Goal: Task Accomplishment & Management: Use online tool/utility

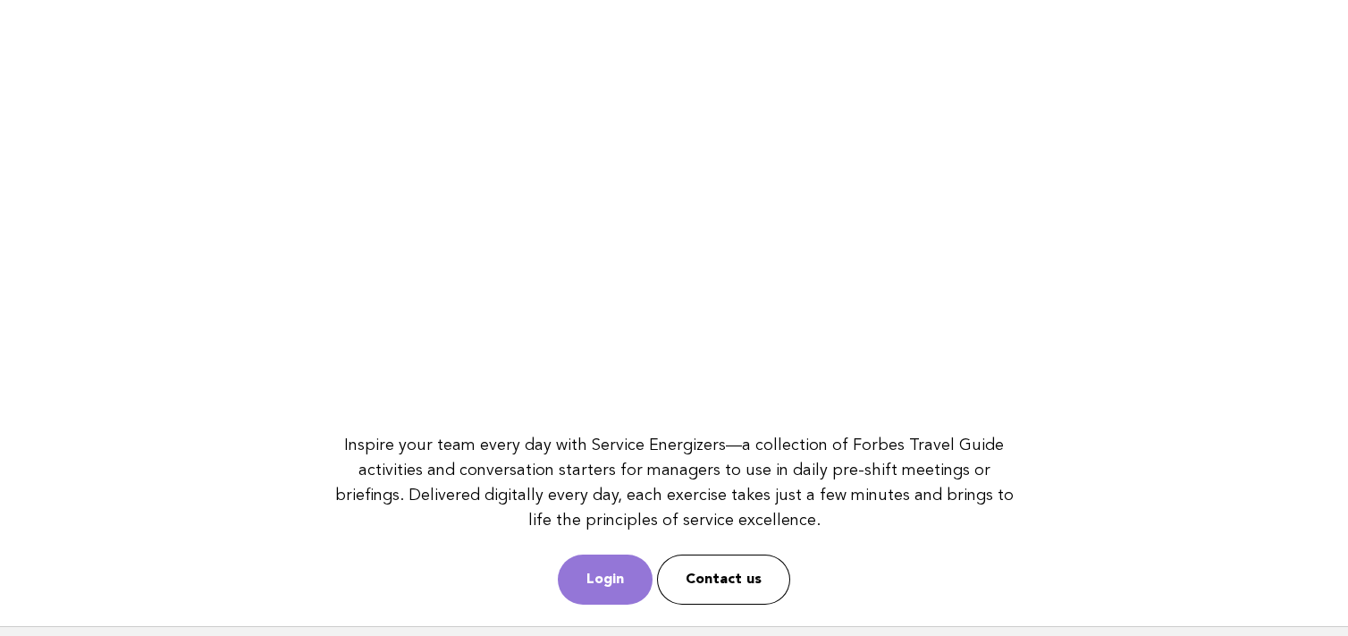
scroll to position [247, 0]
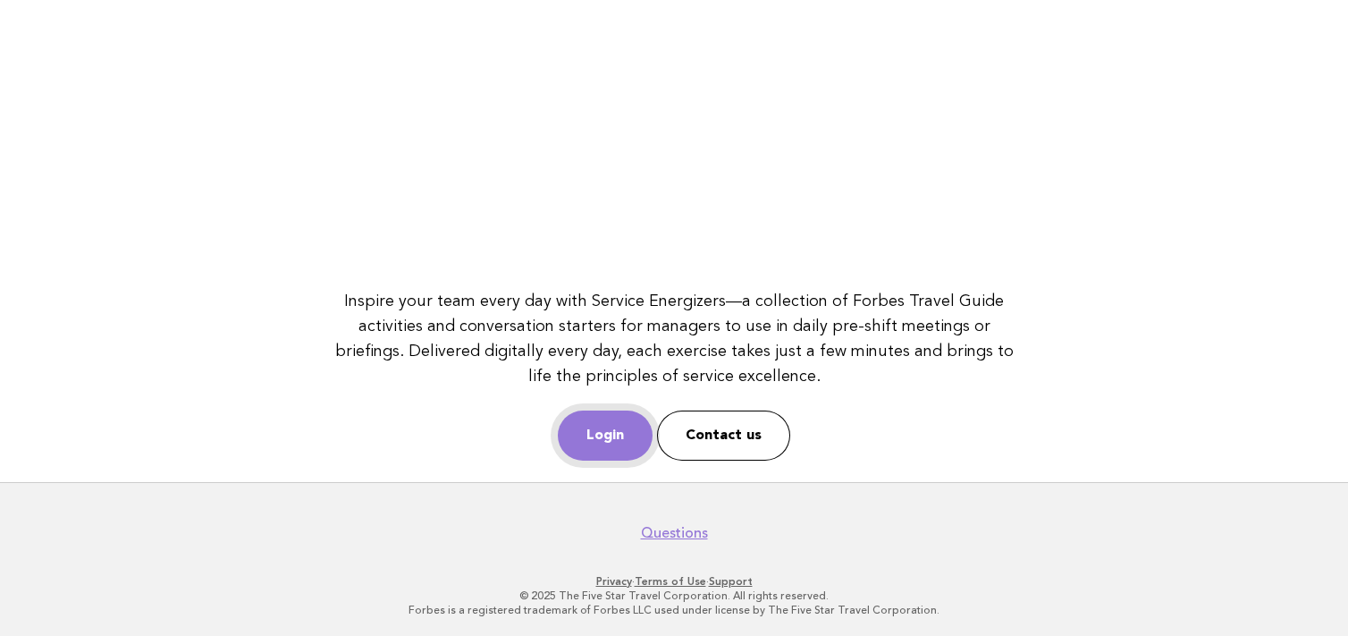
click at [577, 434] on link "Login" at bounding box center [605, 435] width 95 height 50
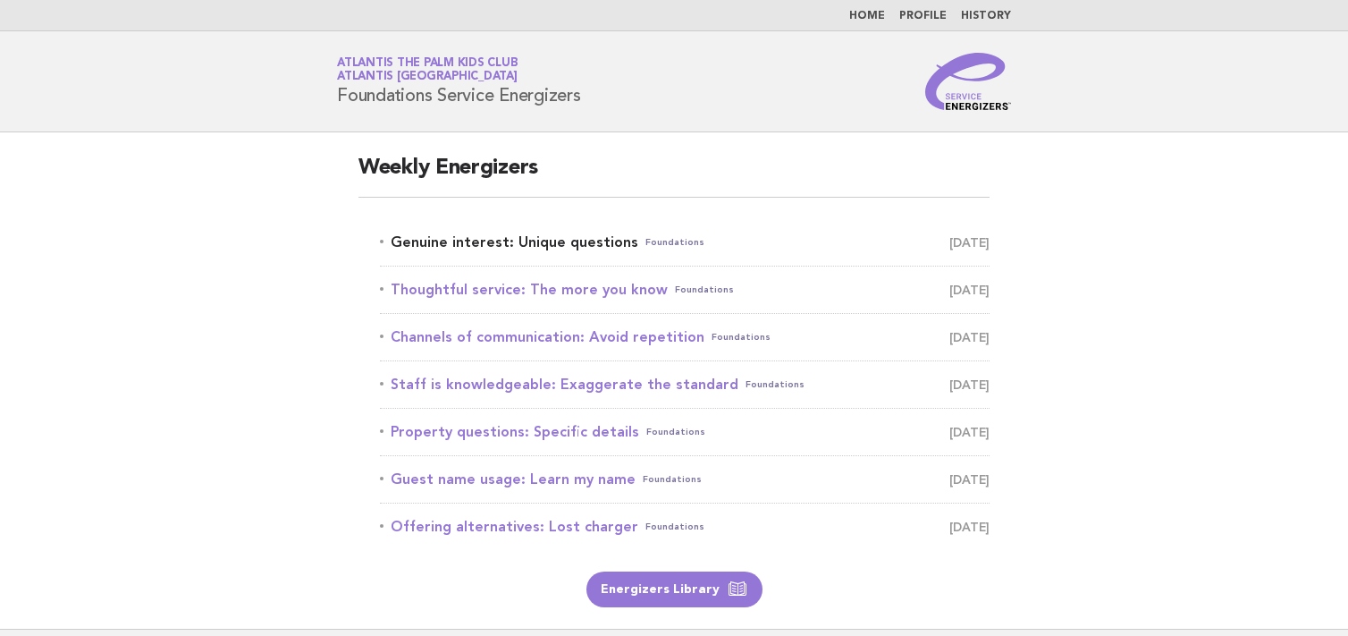
click at [425, 249] on link "Genuine interest: Unique questions Foundations [DATE]" at bounding box center [685, 242] width 610 height 25
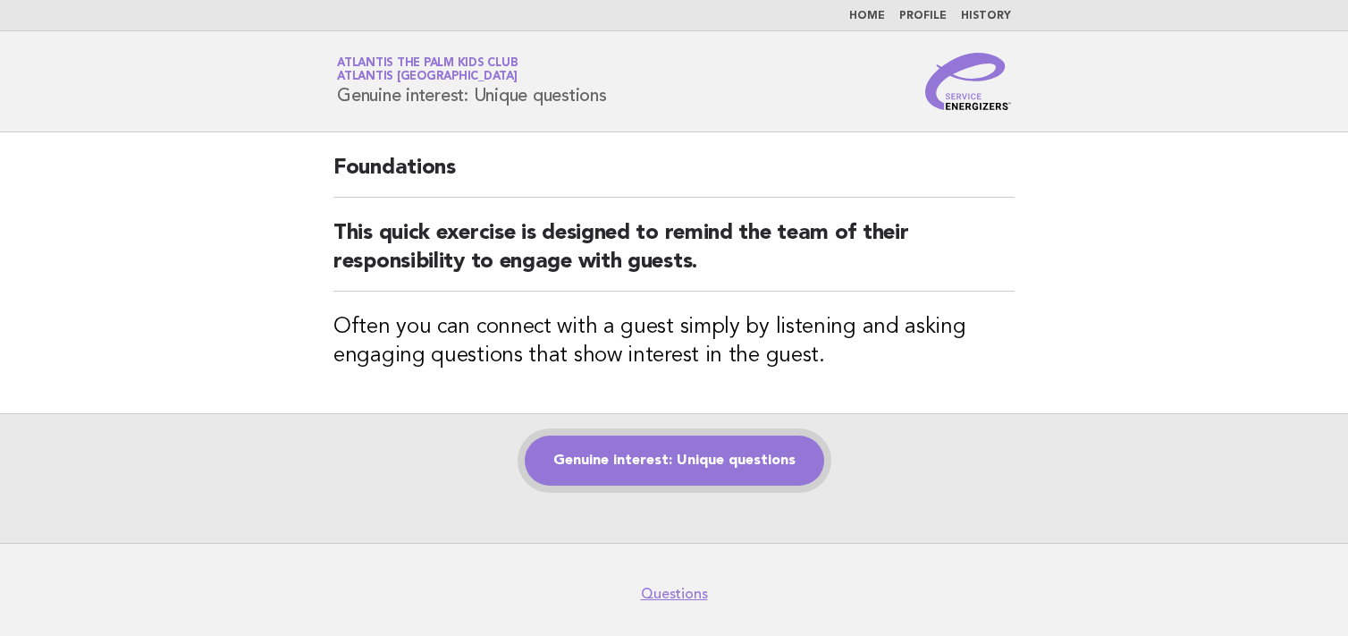
click at [653, 467] on link "Genuine interest: Unique questions" at bounding box center [674, 460] width 299 height 50
click at [652, 469] on link "Genuine interest: Unique questions" at bounding box center [674, 460] width 299 height 50
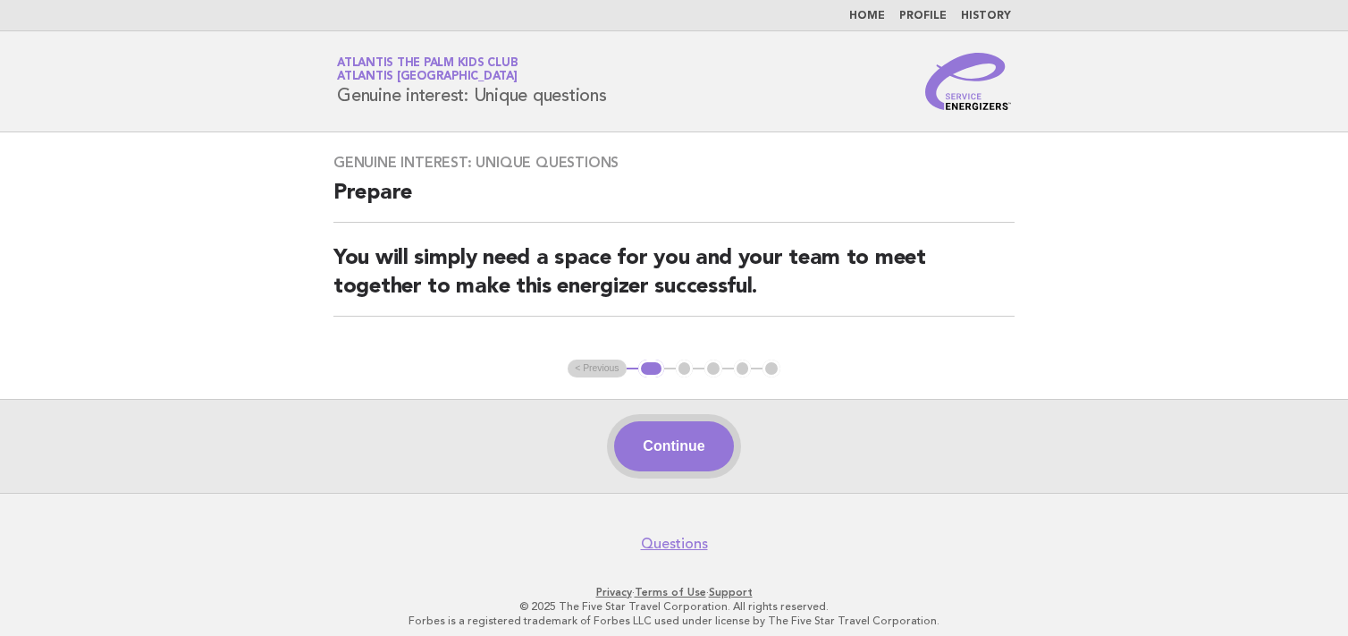
click at [711, 434] on button "Continue" at bounding box center [673, 446] width 119 height 50
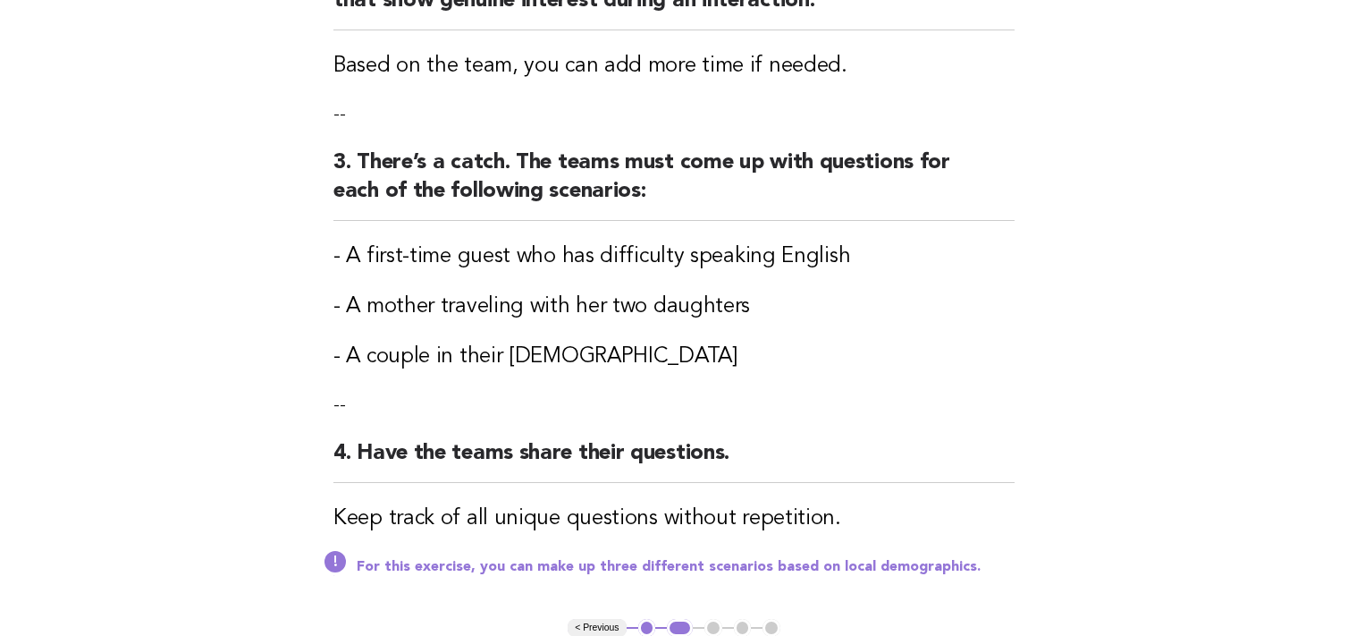
scroll to position [536, 0]
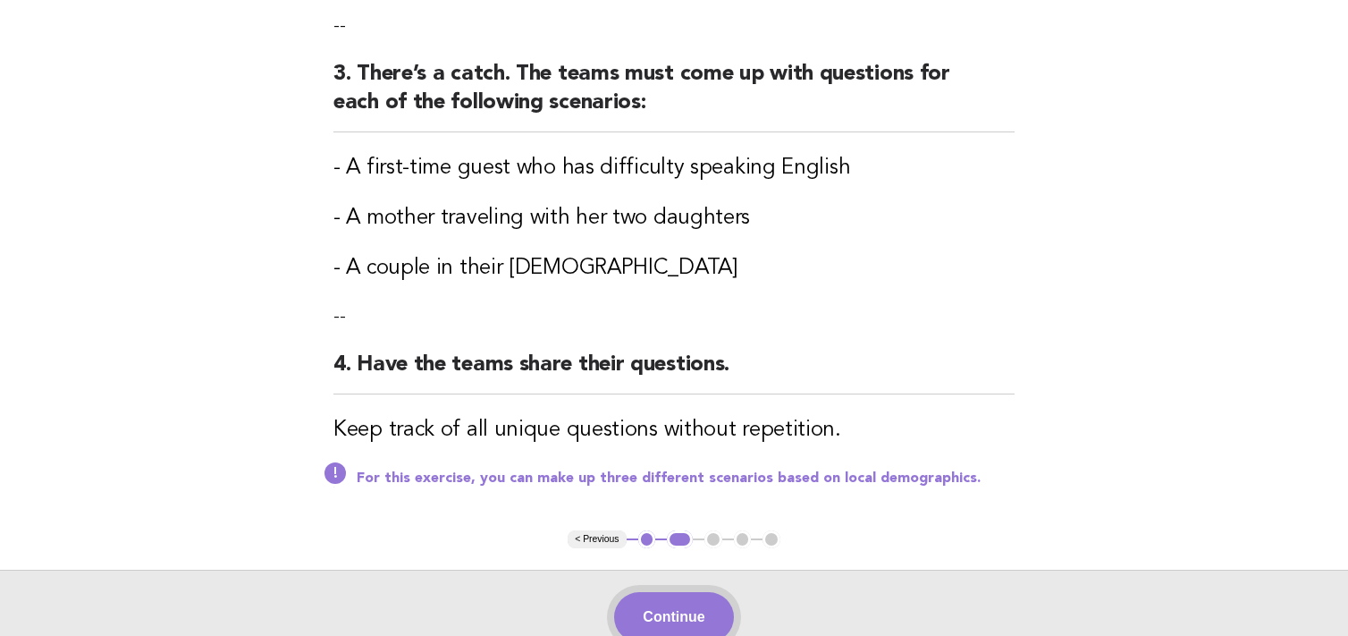
click at [670, 605] on button "Continue" at bounding box center [673, 617] width 119 height 50
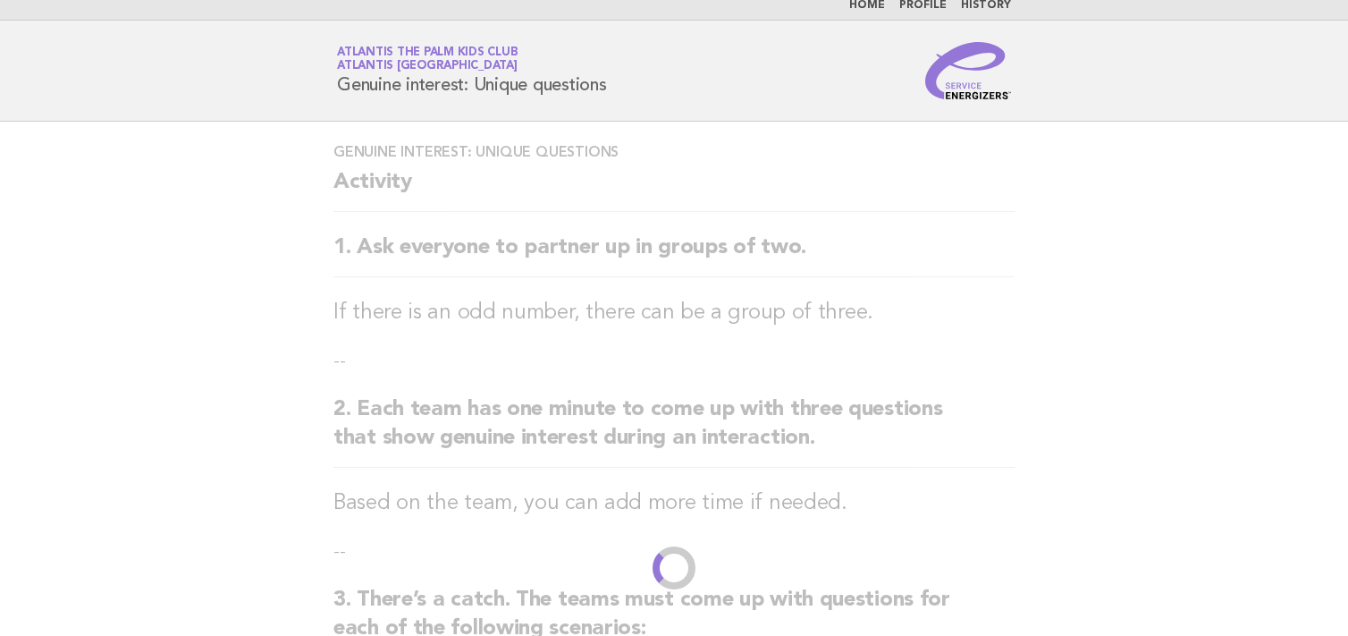
scroll to position [0, 0]
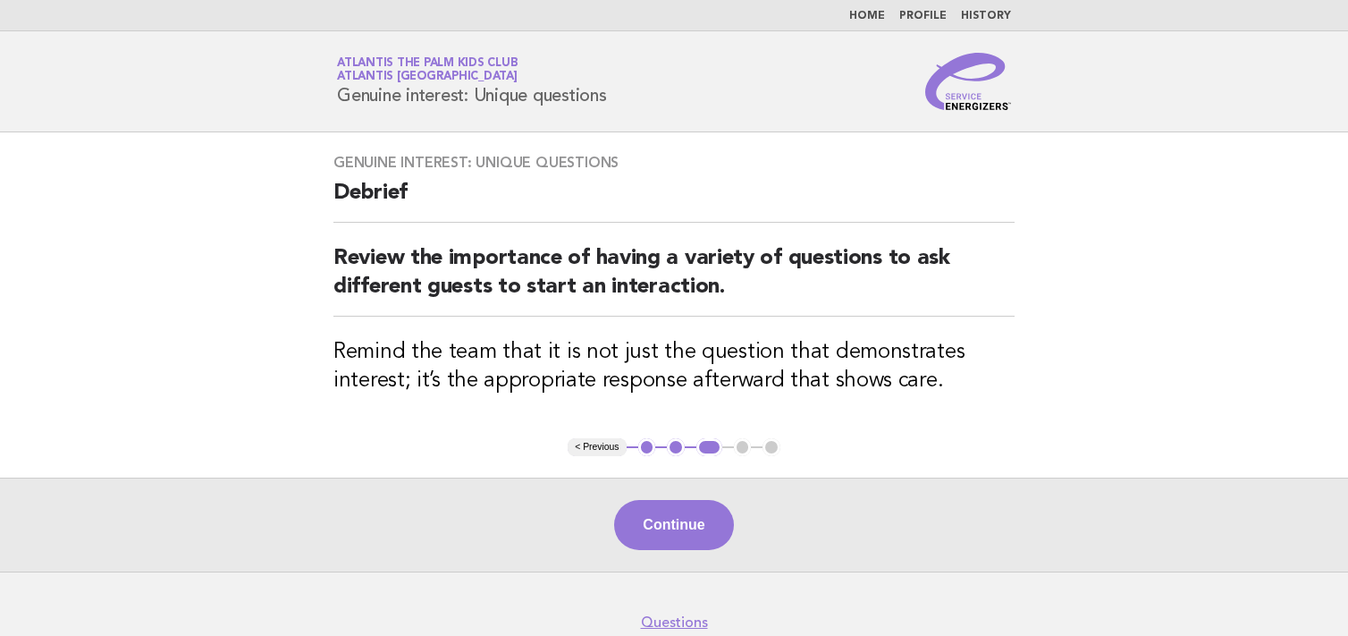
click at [601, 447] on button "< Previous" at bounding box center [597, 447] width 58 height 18
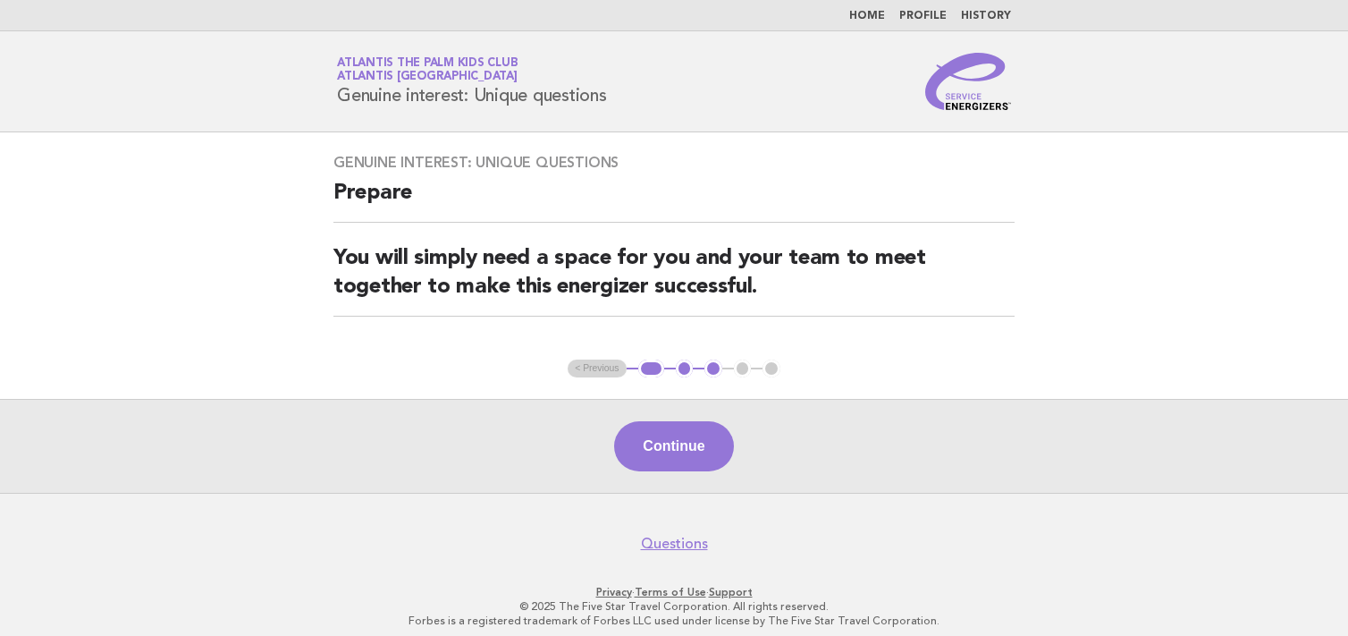
drag, startPoint x: 661, startPoint y: 473, endPoint x: 113, endPoint y: -97, distance: 790.8
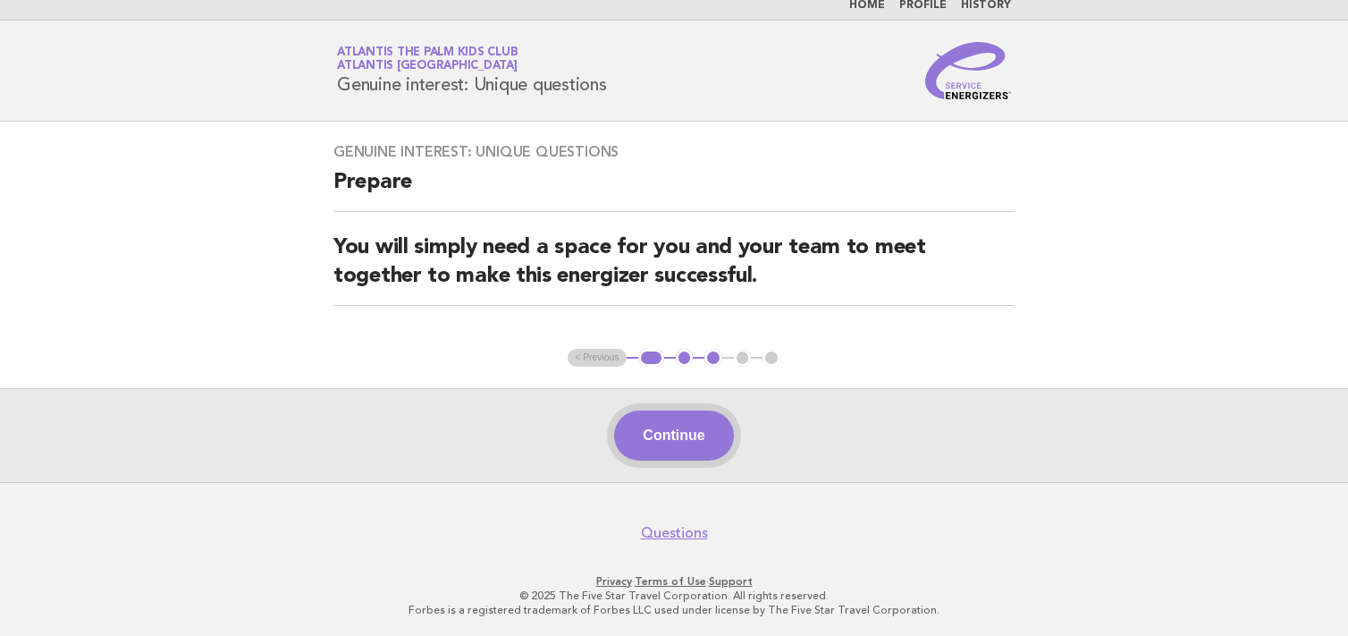
click at [696, 447] on button "Continue" at bounding box center [673, 435] width 119 height 50
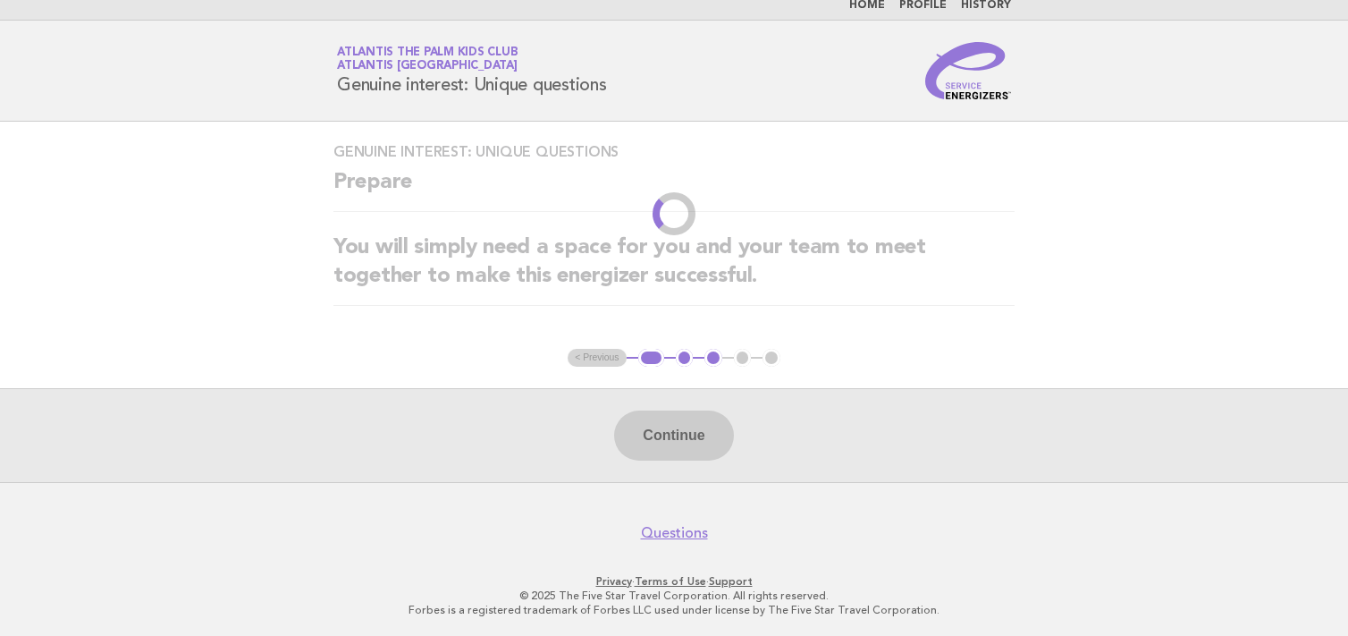
scroll to position [0, 0]
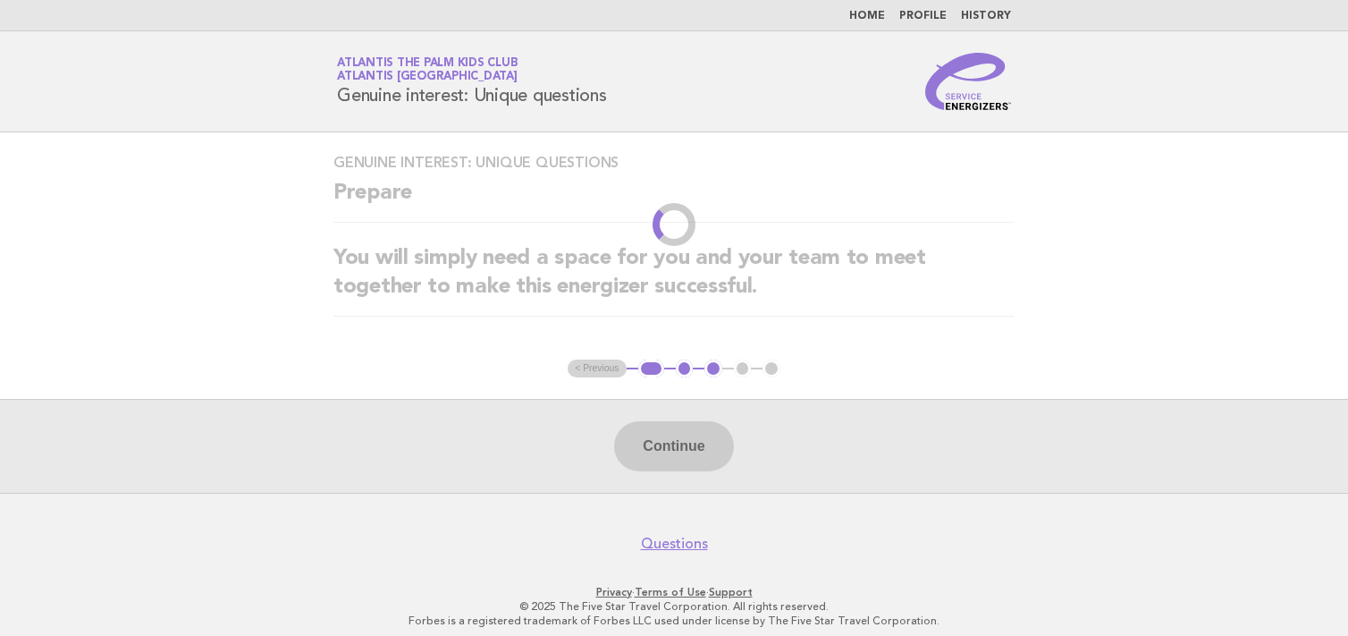
click at [930, 294] on h2 "You will simply need a space for you and your team to meet together to make thi…" at bounding box center [673, 280] width 681 height 72
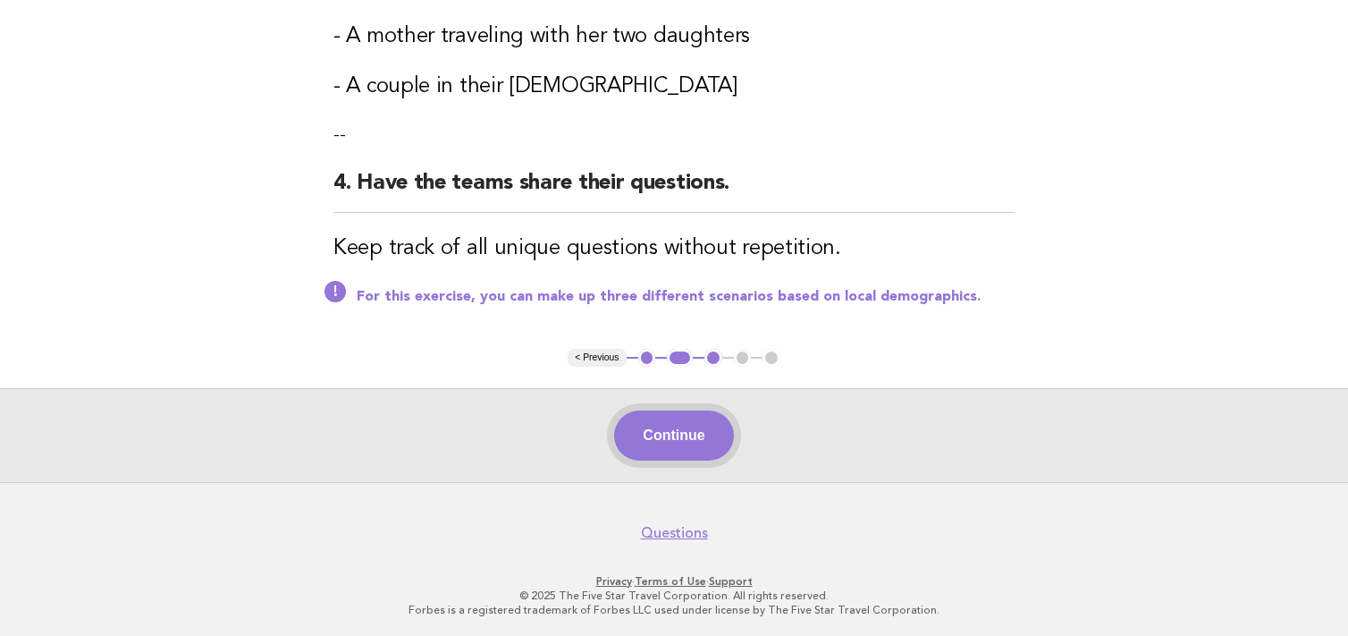
click at [684, 419] on button "Continue" at bounding box center [673, 435] width 119 height 50
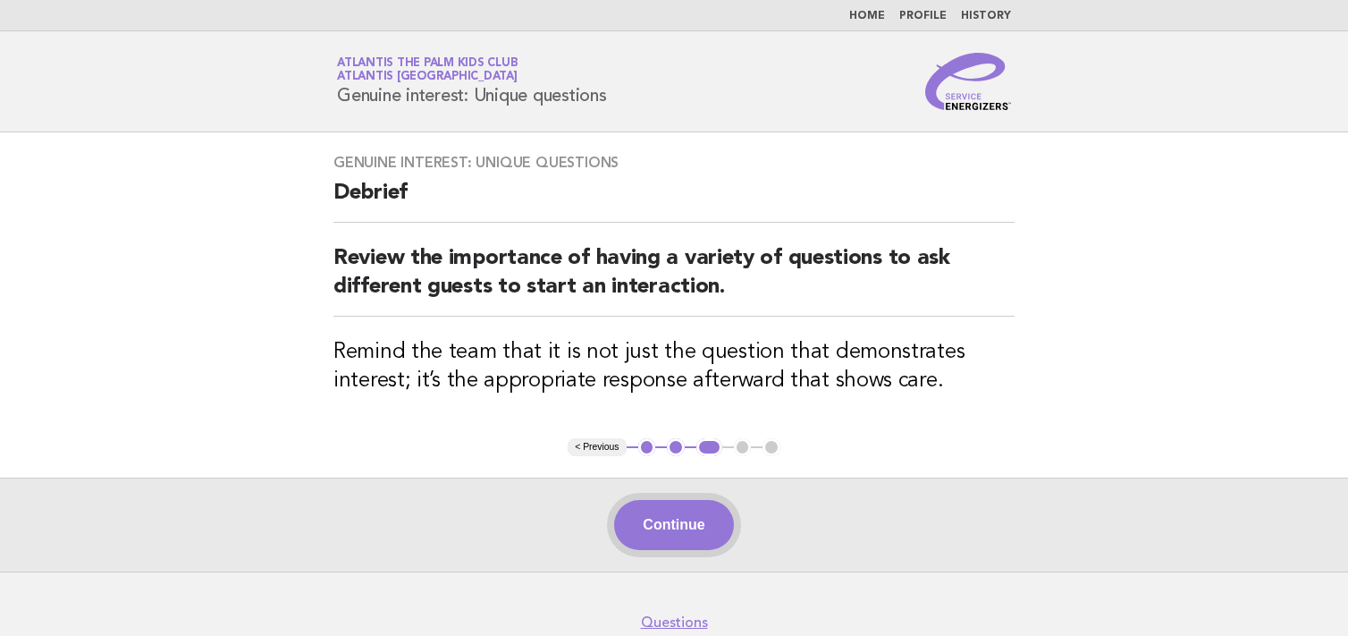
click at [659, 509] on button "Continue" at bounding box center [673, 525] width 119 height 50
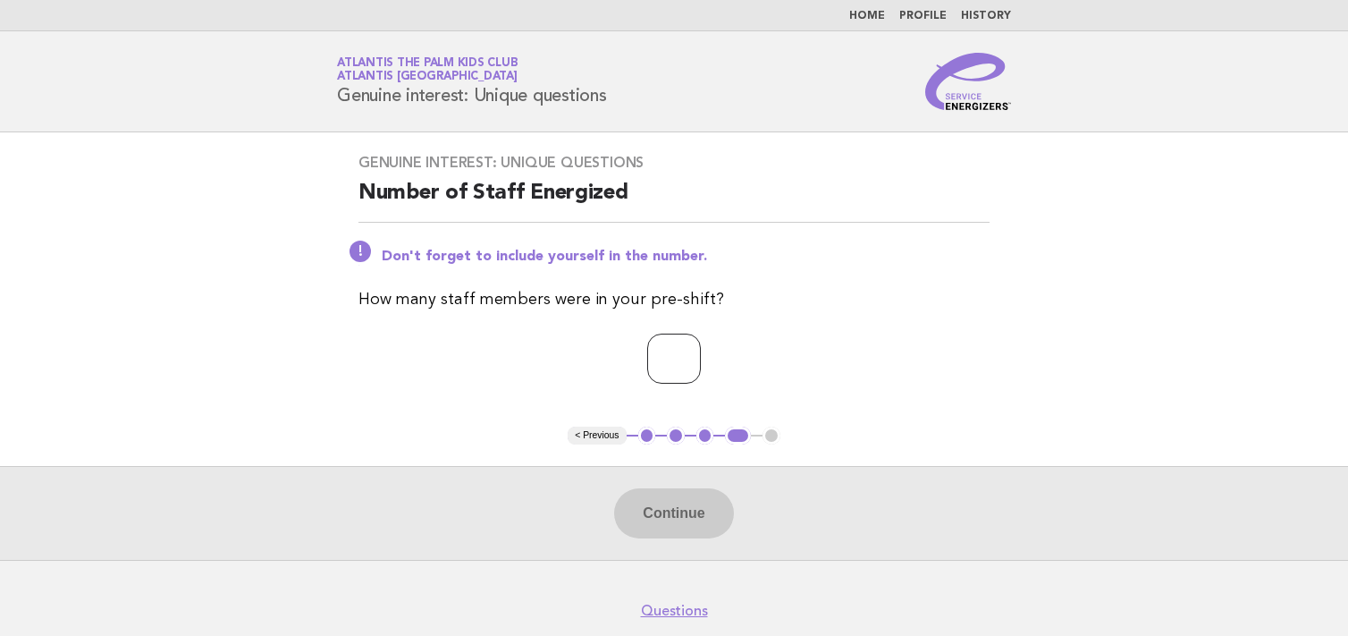
click at [651, 364] on input "number" at bounding box center [674, 358] width 54 height 50
type input "*"
click at [678, 505] on button "Continue" at bounding box center [673, 513] width 119 height 50
